Goal: Information Seeking & Learning: Learn about a topic

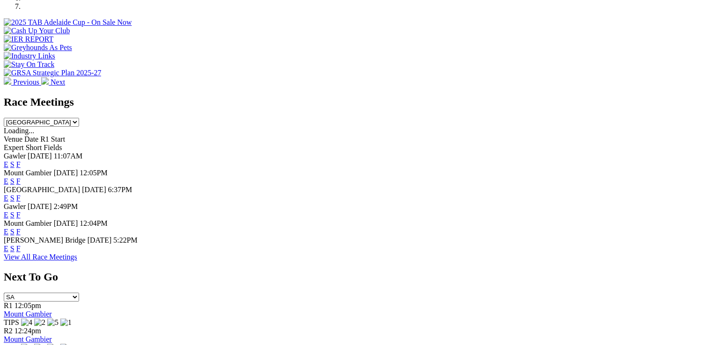
scroll to position [421, 0]
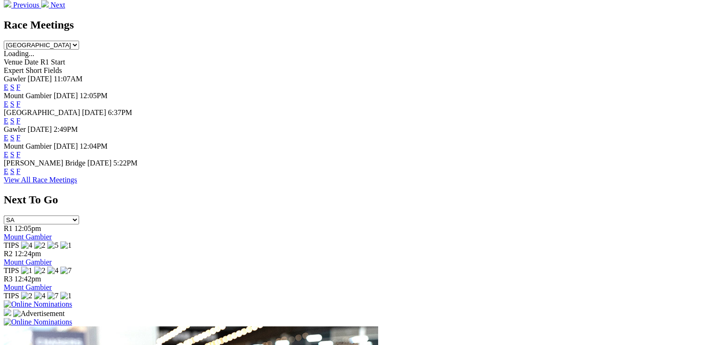
click at [21, 151] on link "F" at bounding box center [18, 155] width 4 height 8
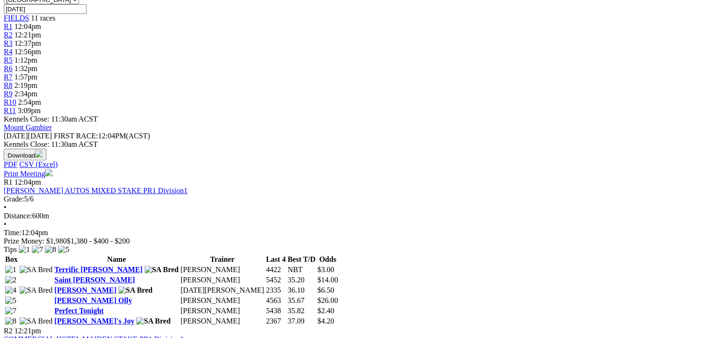
scroll to position [26, 0]
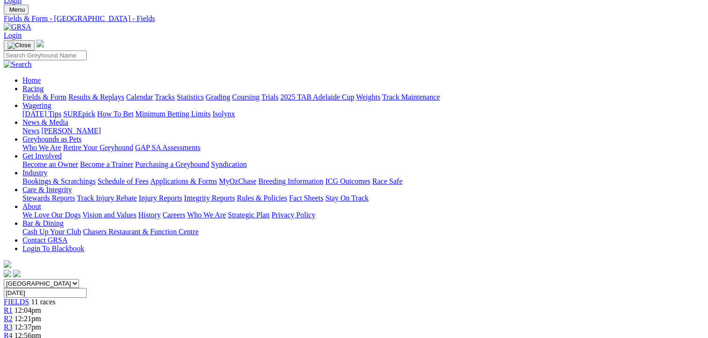
click at [13, 323] on span "R3" at bounding box center [8, 327] width 9 height 8
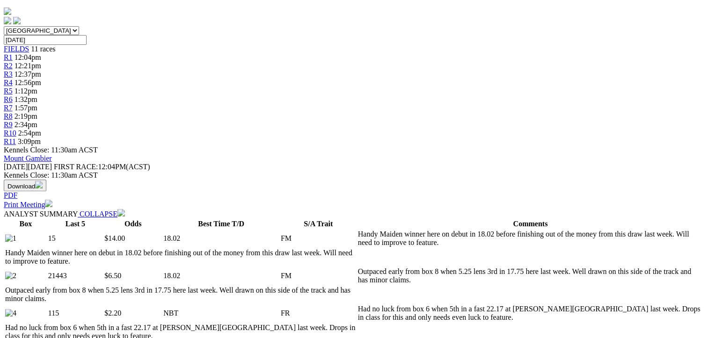
scroll to position [281, 0]
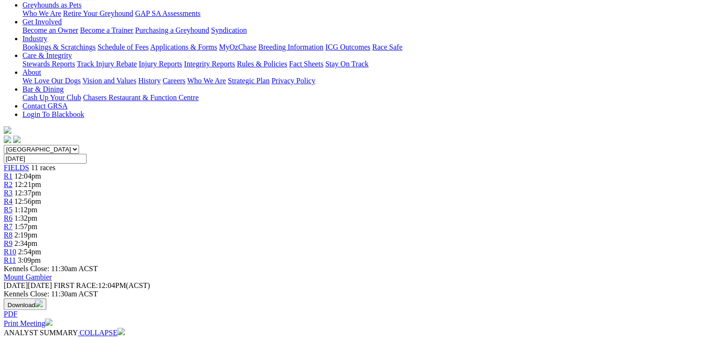
scroll to position [187, 0]
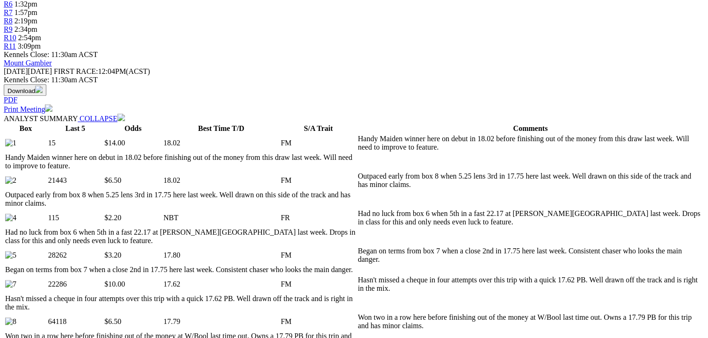
scroll to position [468, 0]
